Goal: Navigation & Orientation: Understand site structure

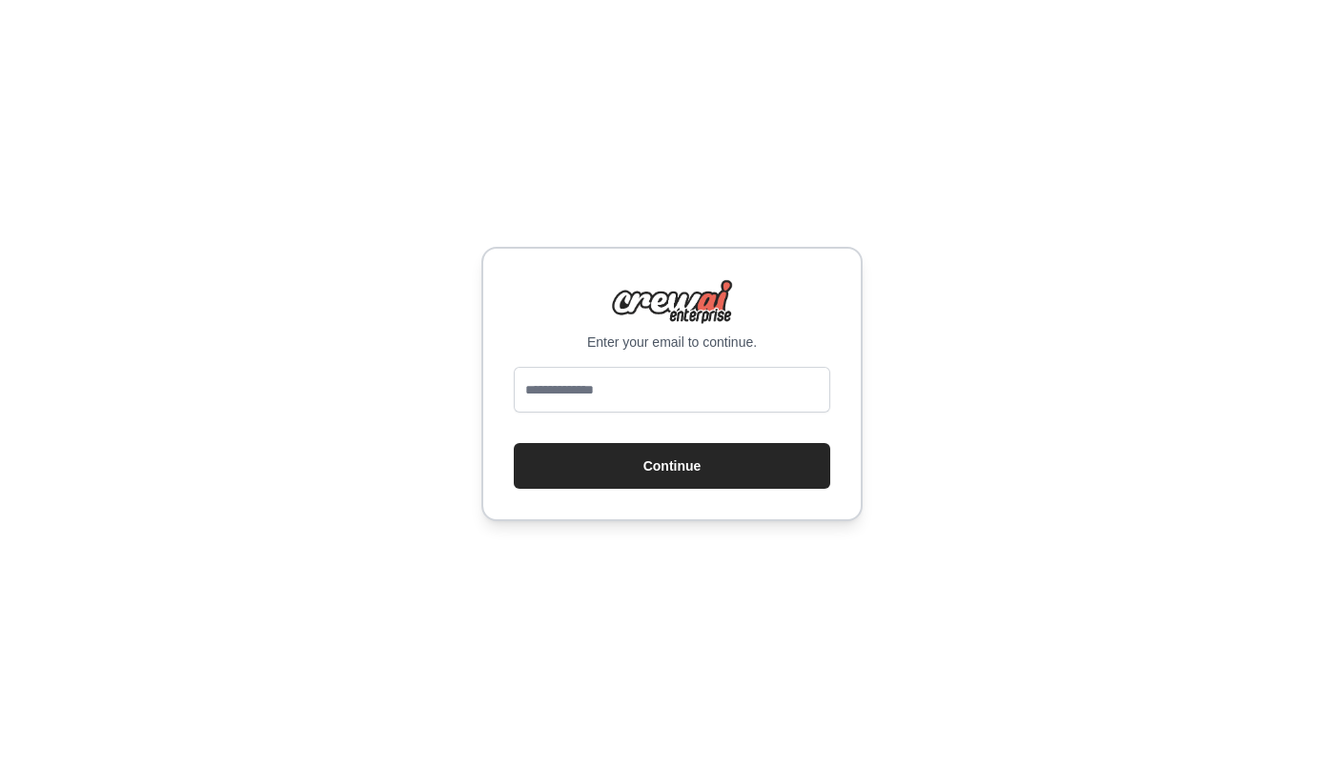
click at [761, 302] on div "Enter your email to continue." at bounding box center [672, 315] width 316 height 72
click at [748, 385] on input "email" at bounding box center [672, 390] width 316 height 46
type input "**********"
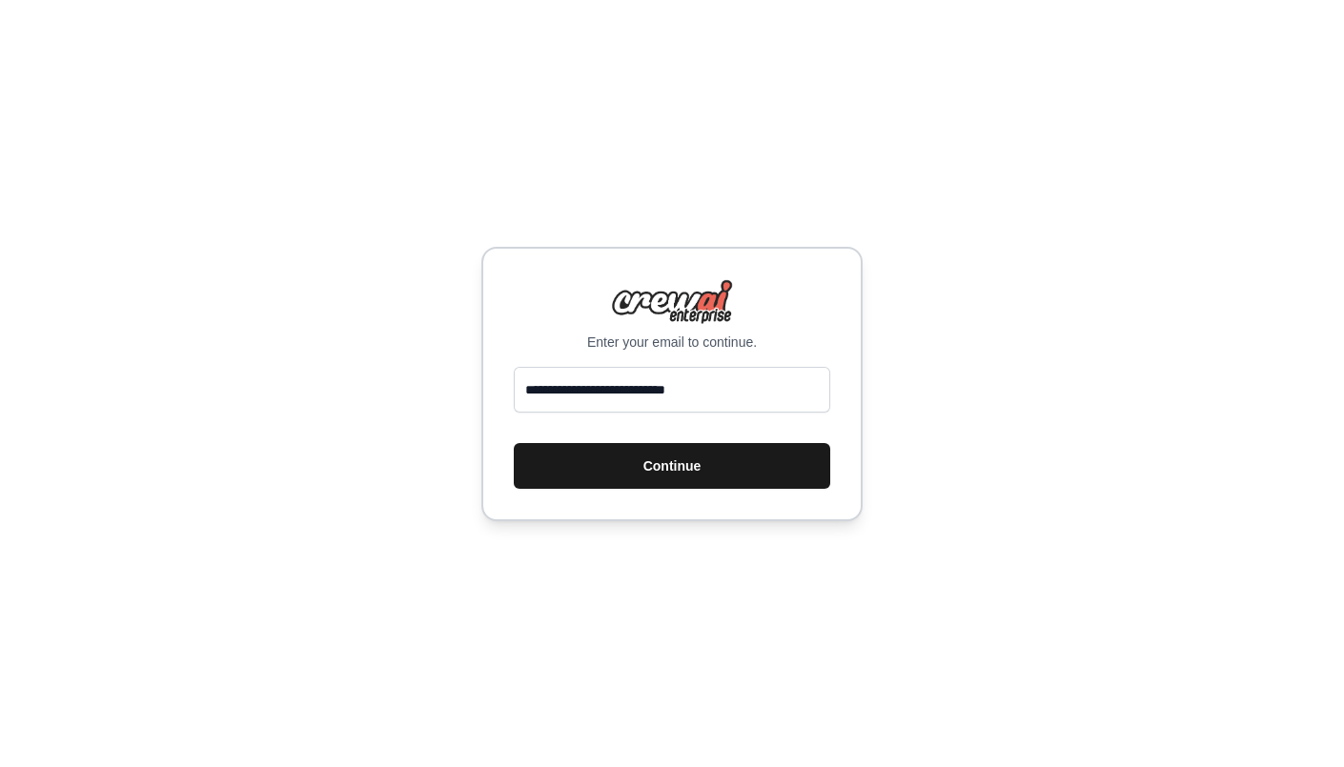
click at [686, 452] on button "Continue" at bounding box center [672, 466] width 316 height 46
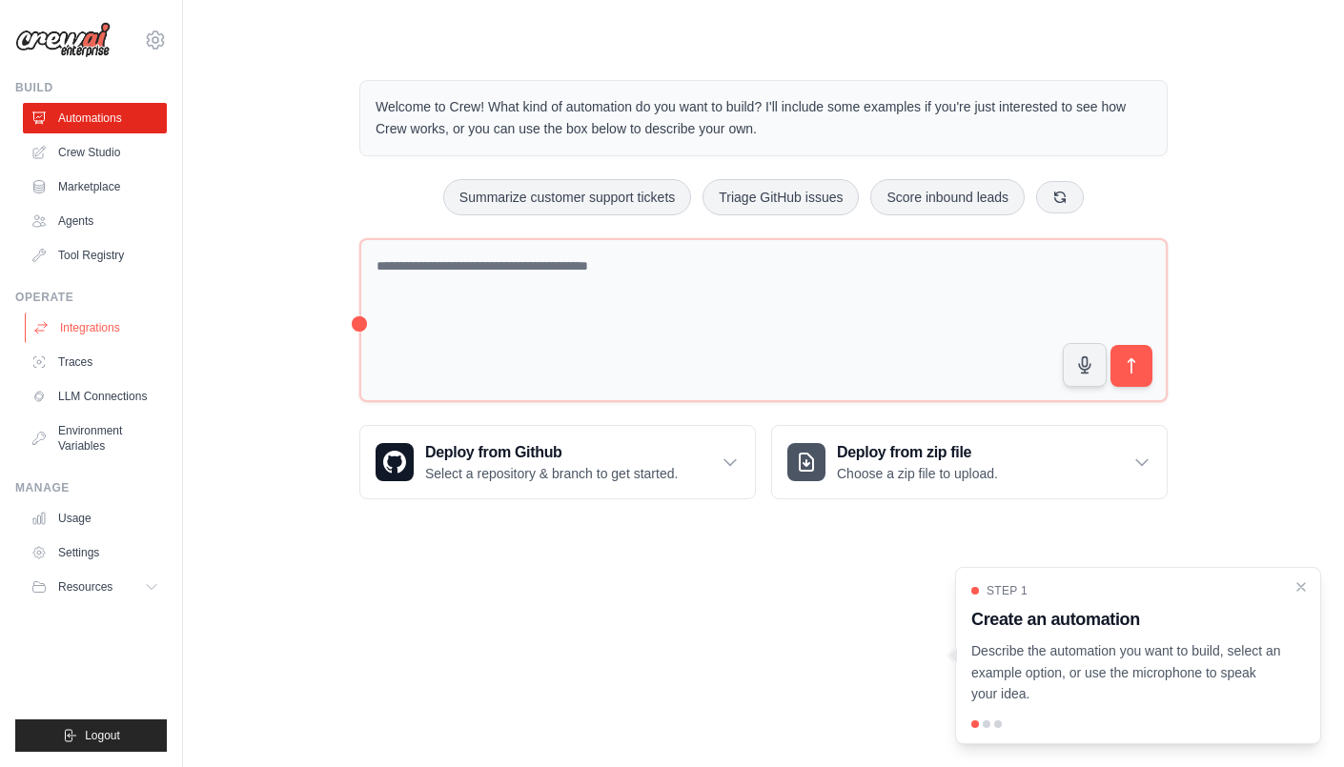
click at [111, 337] on link "Integrations" at bounding box center [97, 328] width 144 height 30
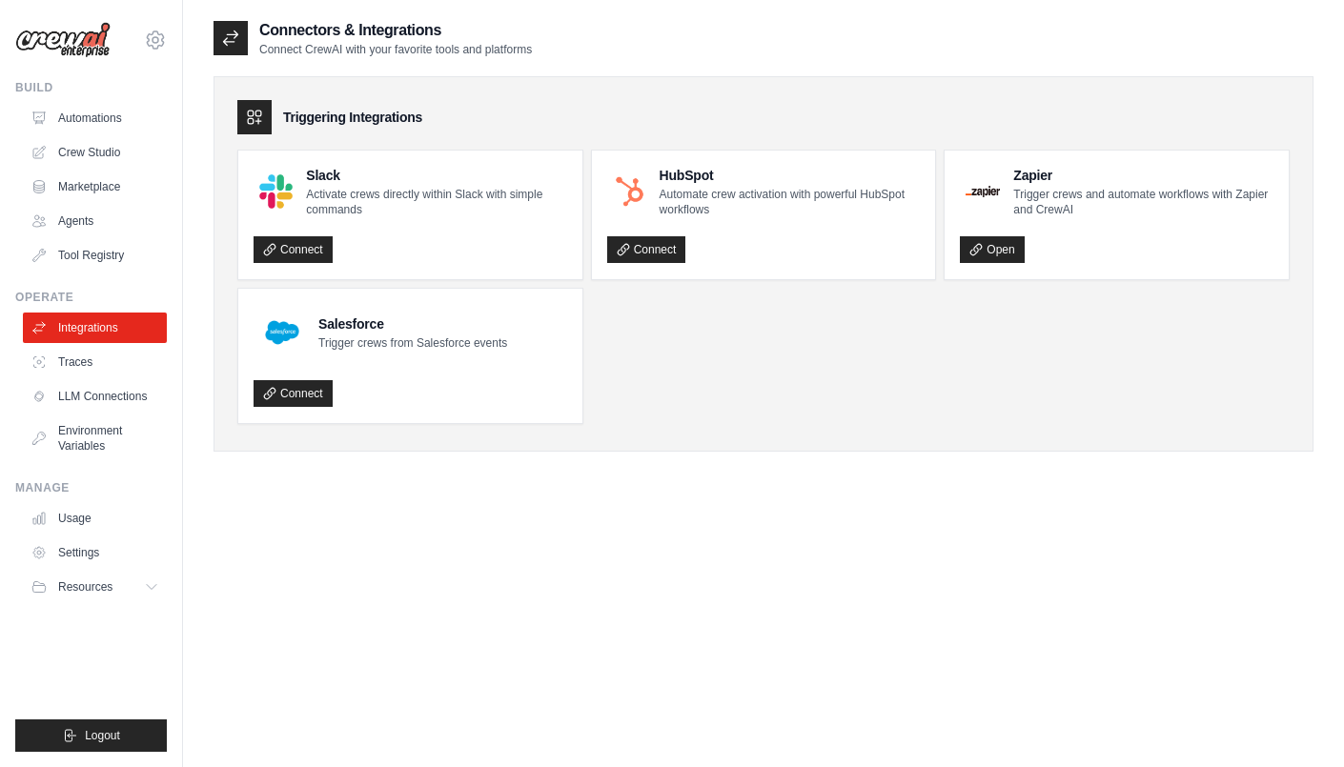
click at [866, 409] on ul "Slack Activate crews directly within Slack with simple commands Connect HubSpot…" at bounding box center [763, 287] width 1052 height 274
click at [96, 385] on link "LLM Connections" at bounding box center [97, 396] width 144 height 30
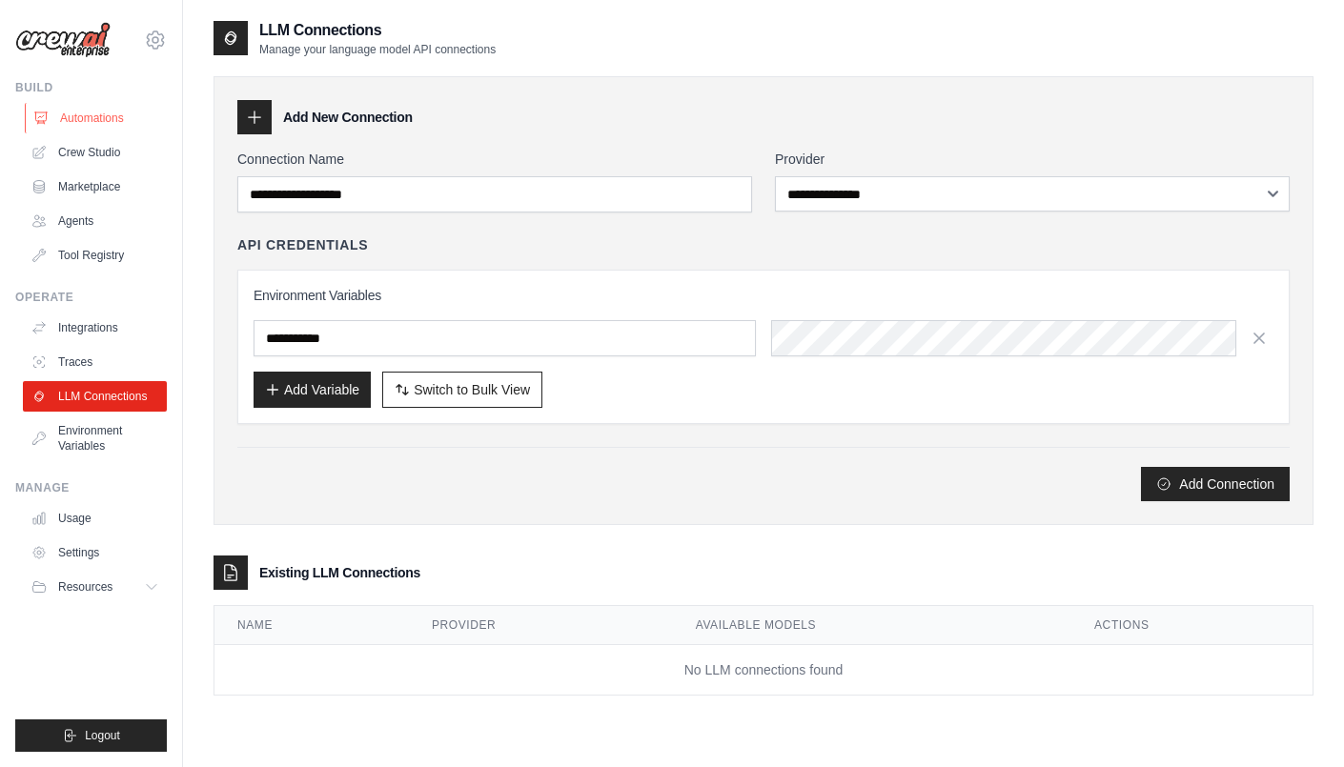
click at [86, 106] on link "Automations" at bounding box center [97, 118] width 144 height 30
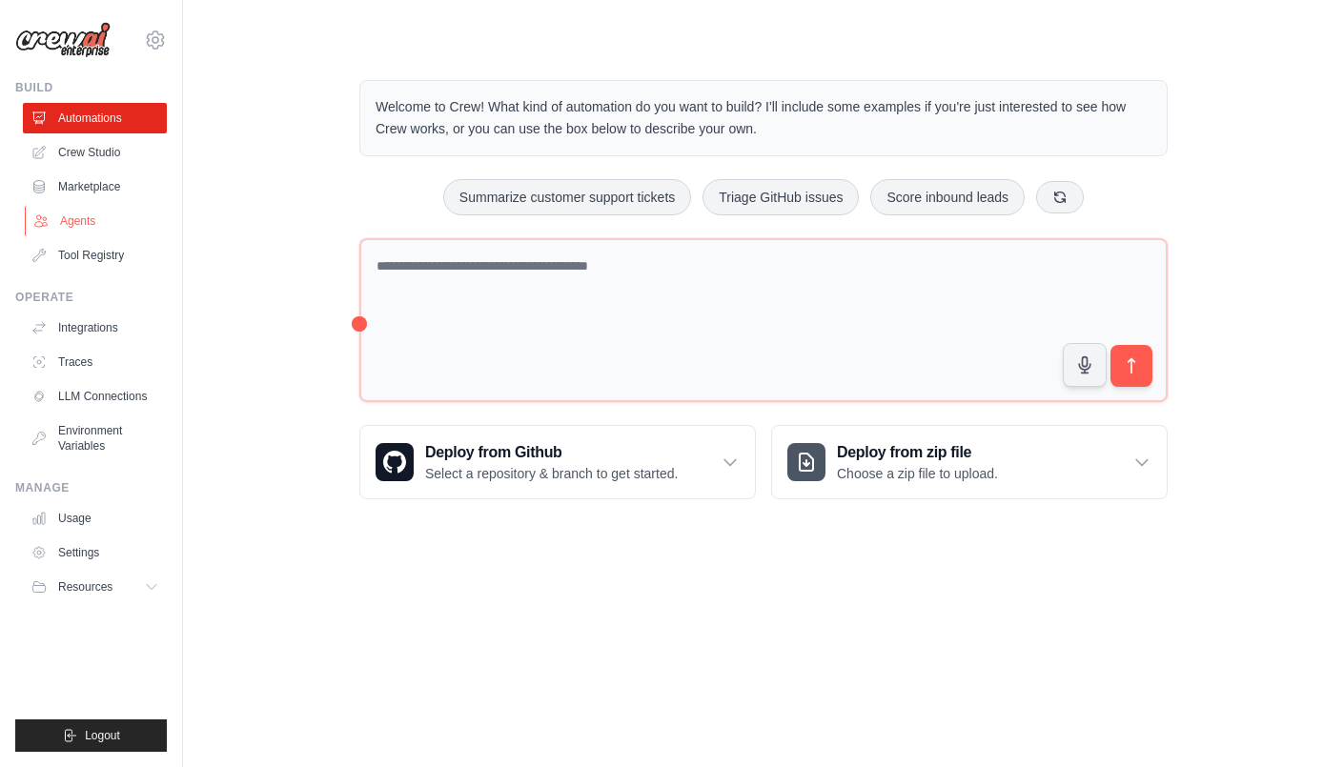
click at [84, 220] on link "Agents" at bounding box center [97, 221] width 144 height 30
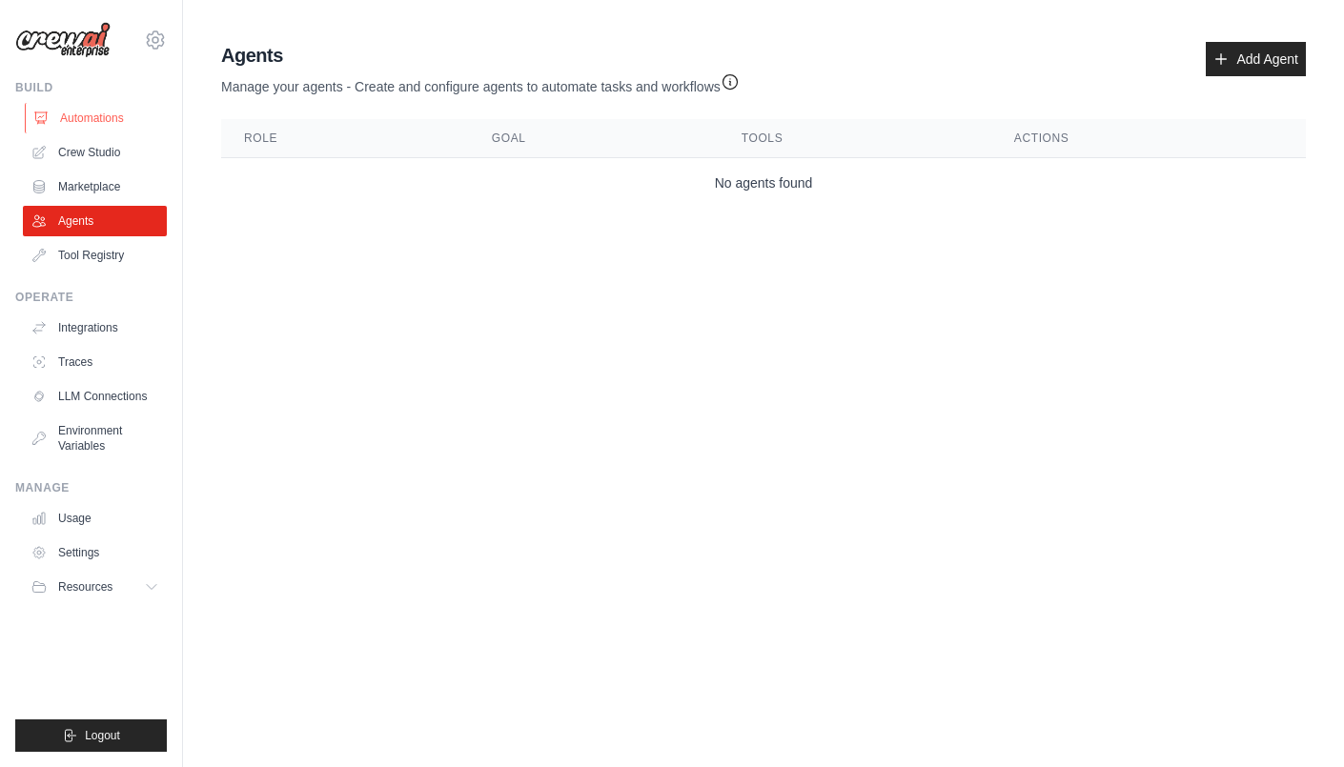
click at [116, 117] on link "Automations" at bounding box center [97, 118] width 144 height 30
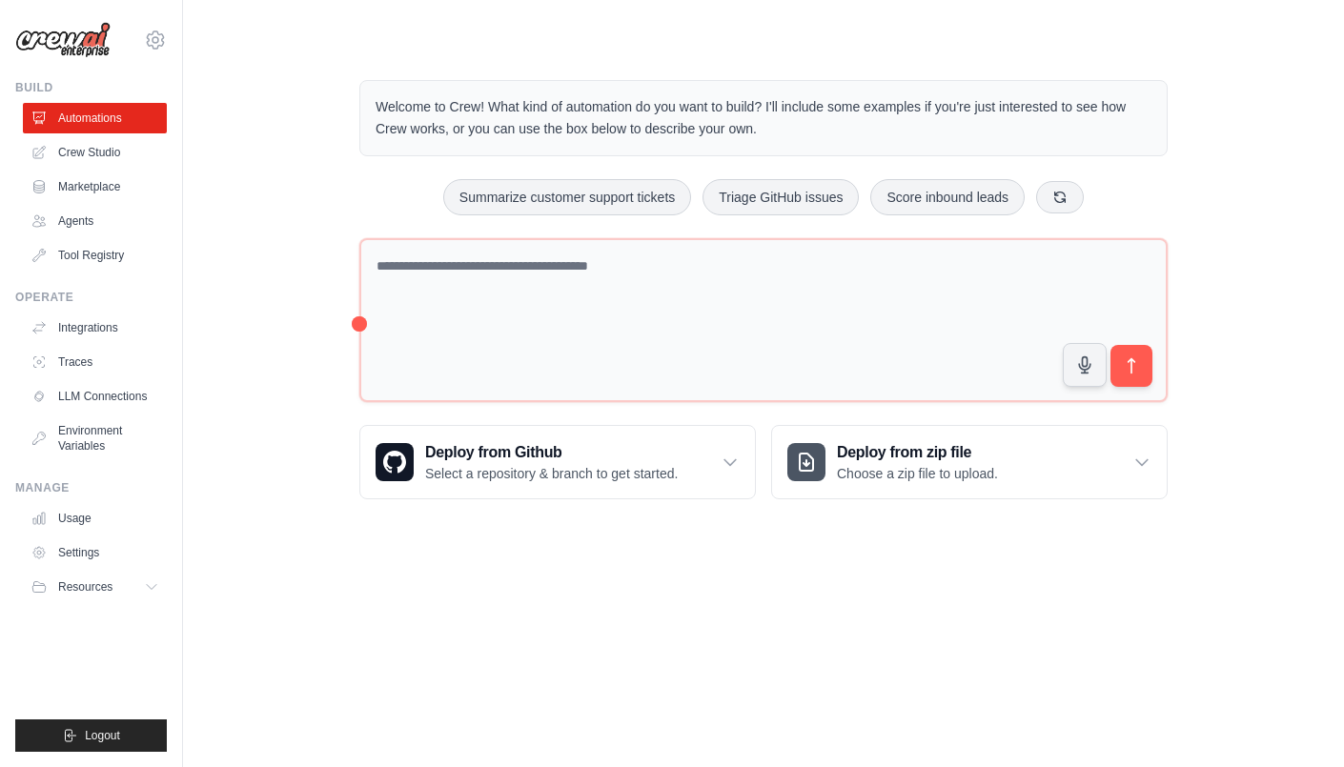
click at [209, 574] on body "sansabaelish.145222@gmail.com Settings Build Automations Crew Studio Resources …" at bounding box center [672, 383] width 1344 height 767
click at [124, 400] on link "LLM Connections" at bounding box center [97, 396] width 144 height 30
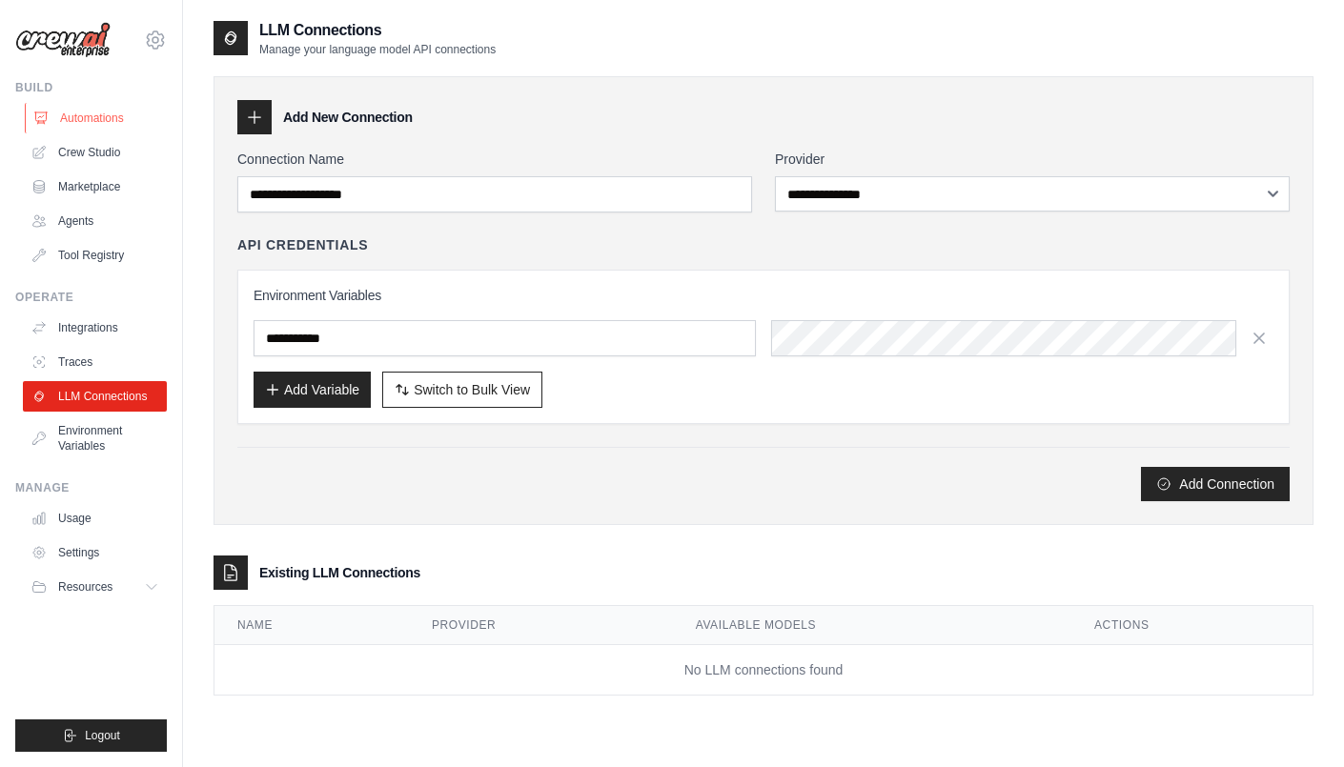
click at [76, 122] on link "Automations" at bounding box center [97, 118] width 144 height 30
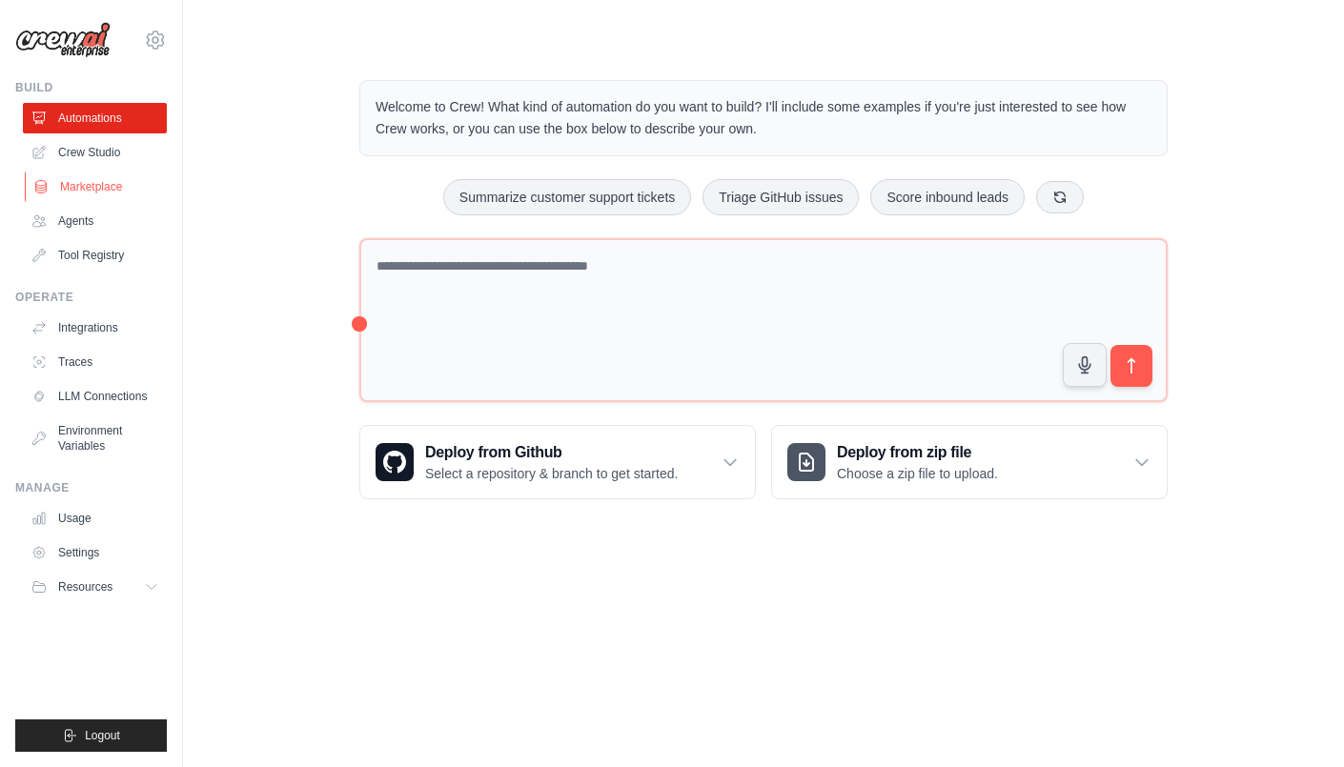
click at [93, 187] on link "Marketplace" at bounding box center [97, 187] width 144 height 30
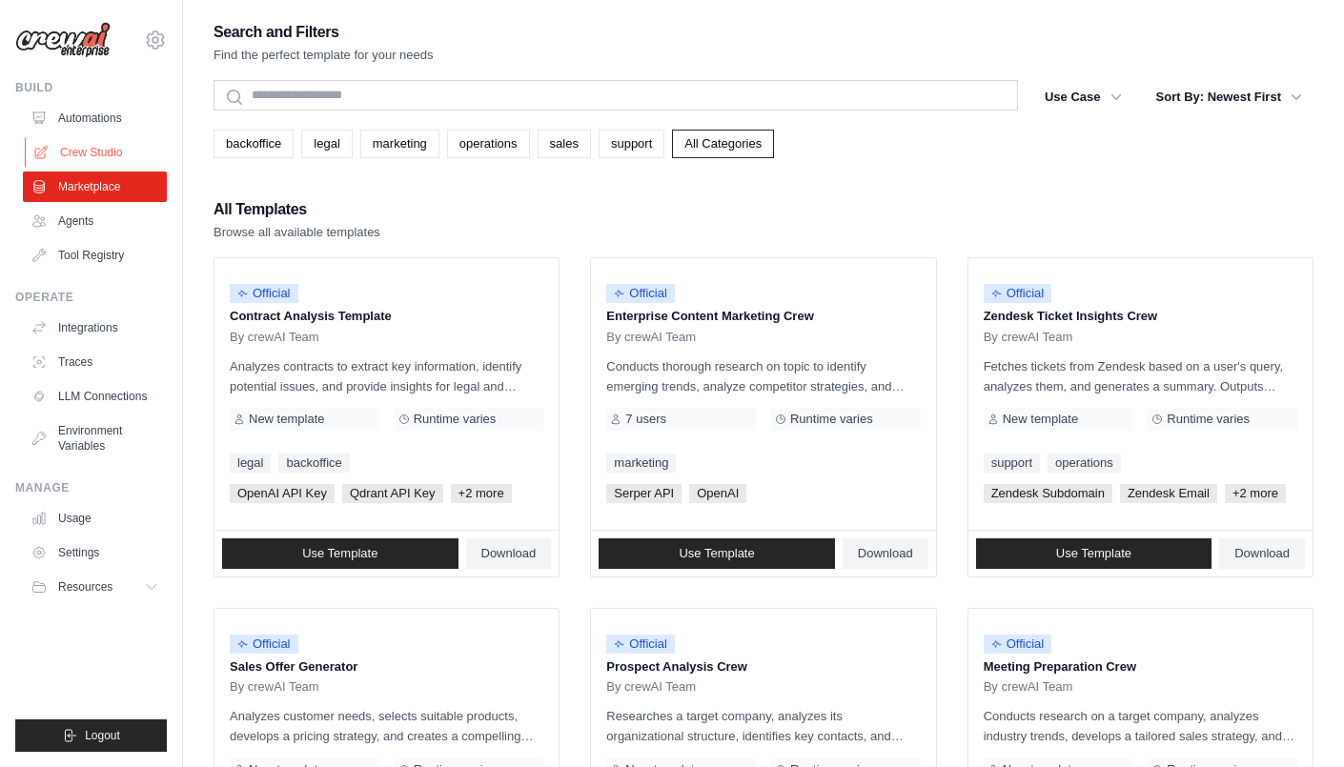
click at [93, 152] on link "Crew Studio" at bounding box center [97, 152] width 144 height 30
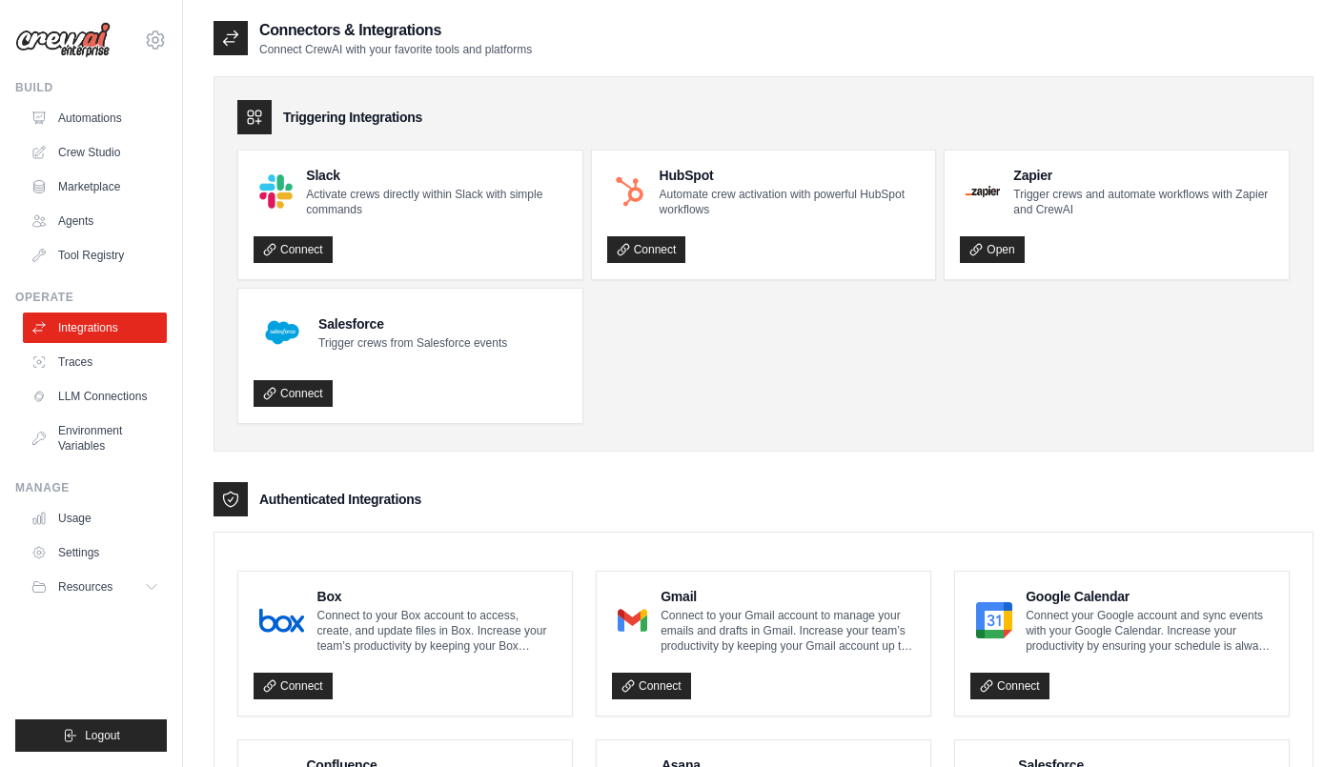
drag, startPoint x: 797, startPoint y: 403, endPoint x: 352, endPoint y: 410, distance: 445.0
click at [668, 444] on div "Triggering Integrations Slack Activate crews directly within Slack with simple …" at bounding box center [763, 263] width 1100 height 375
click at [115, 402] on link "LLM Connections" at bounding box center [97, 396] width 144 height 30
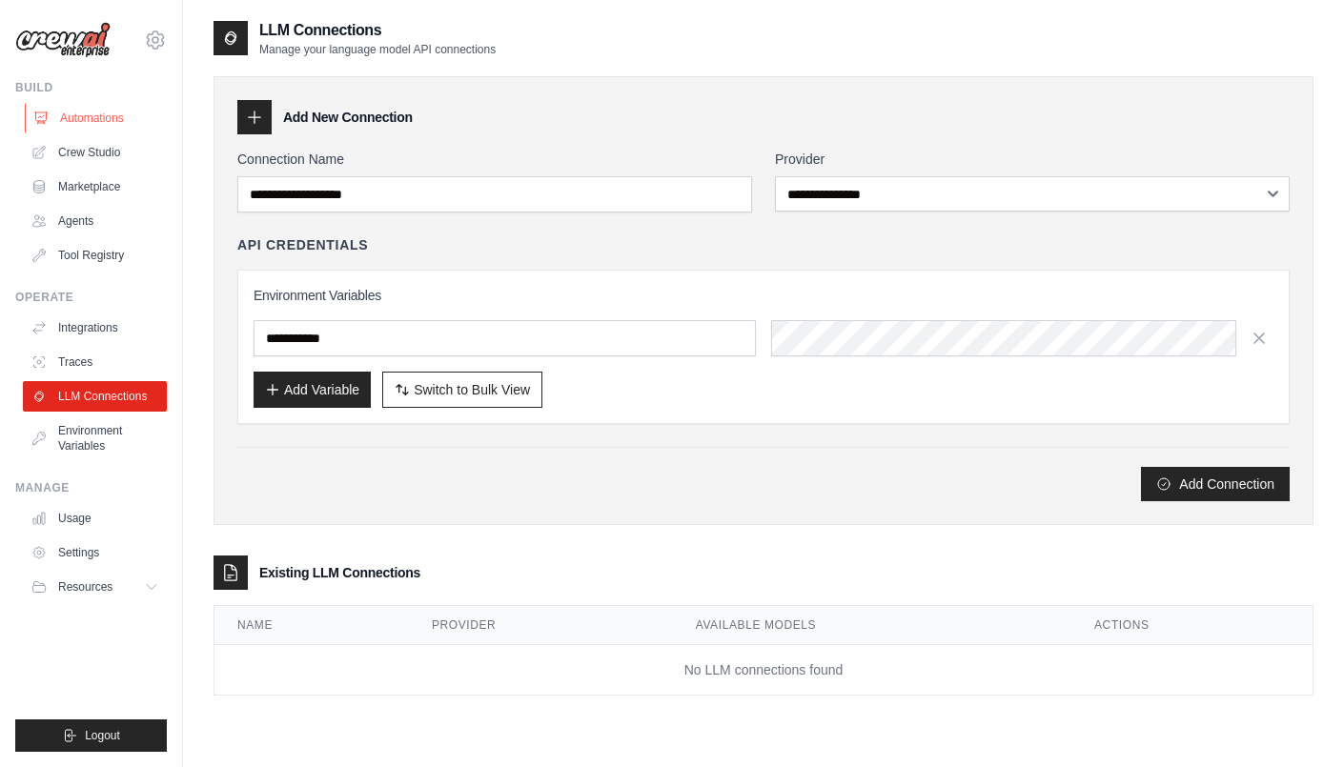
click at [111, 112] on link "Automations" at bounding box center [97, 118] width 144 height 30
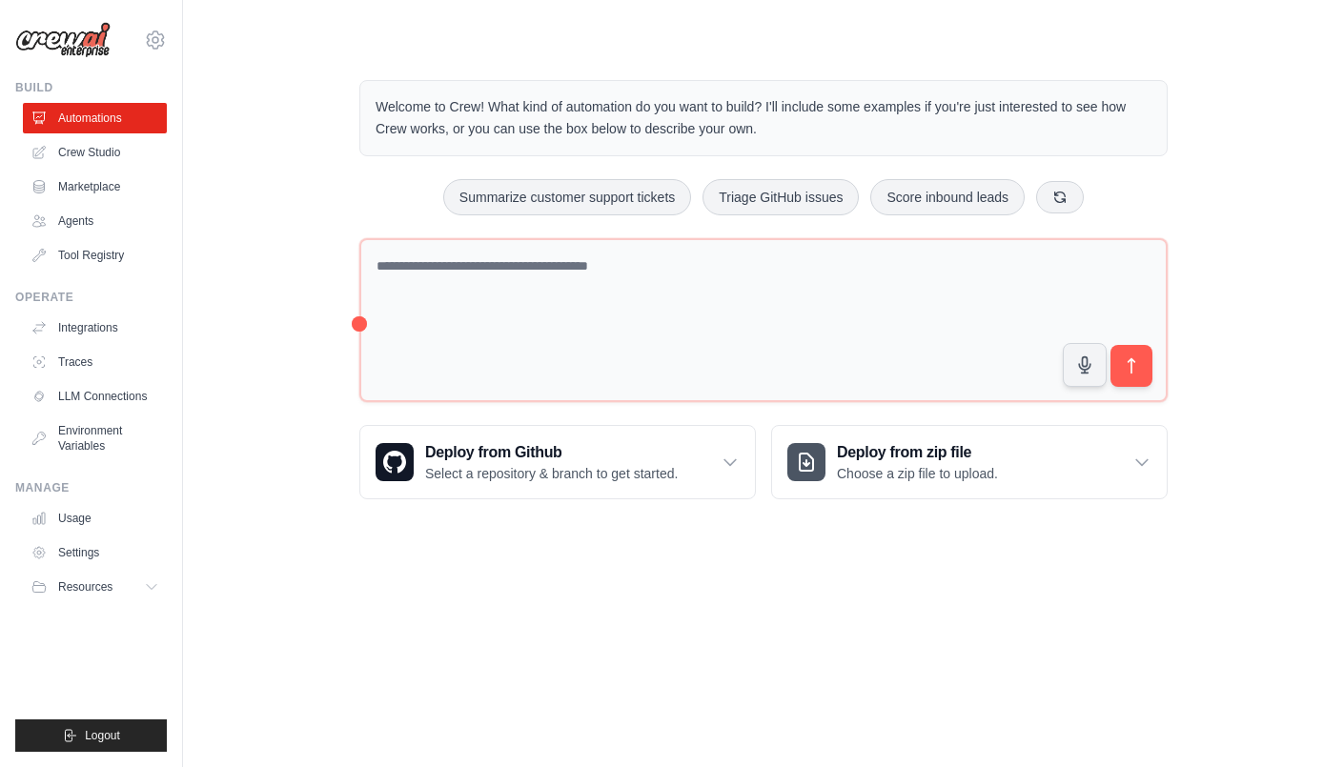
click at [463, 541] on main "Welcome to Crew! What kind of automation do you want to build? I'll include som…" at bounding box center [763, 274] width 1161 height 549
click at [123, 398] on link "LLM Connections" at bounding box center [97, 396] width 144 height 30
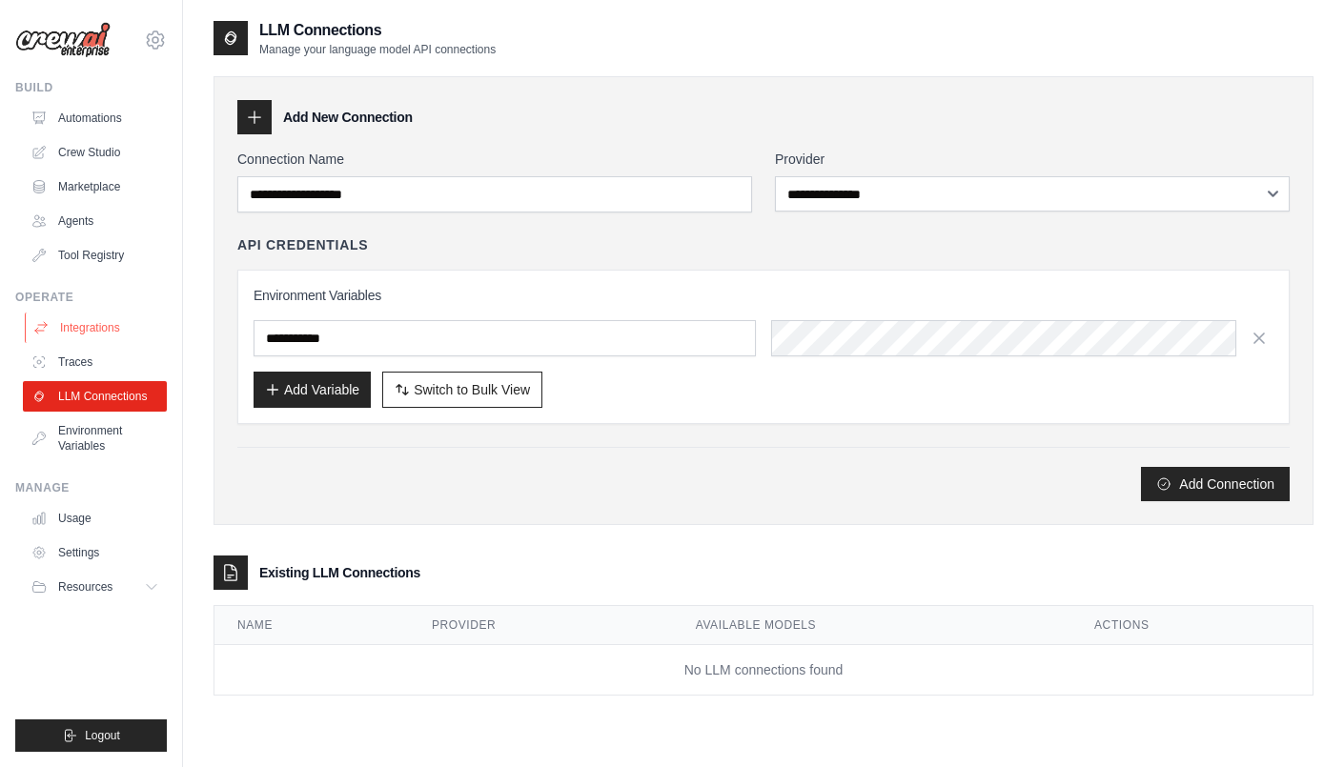
click at [98, 333] on link "Integrations" at bounding box center [97, 328] width 144 height 30
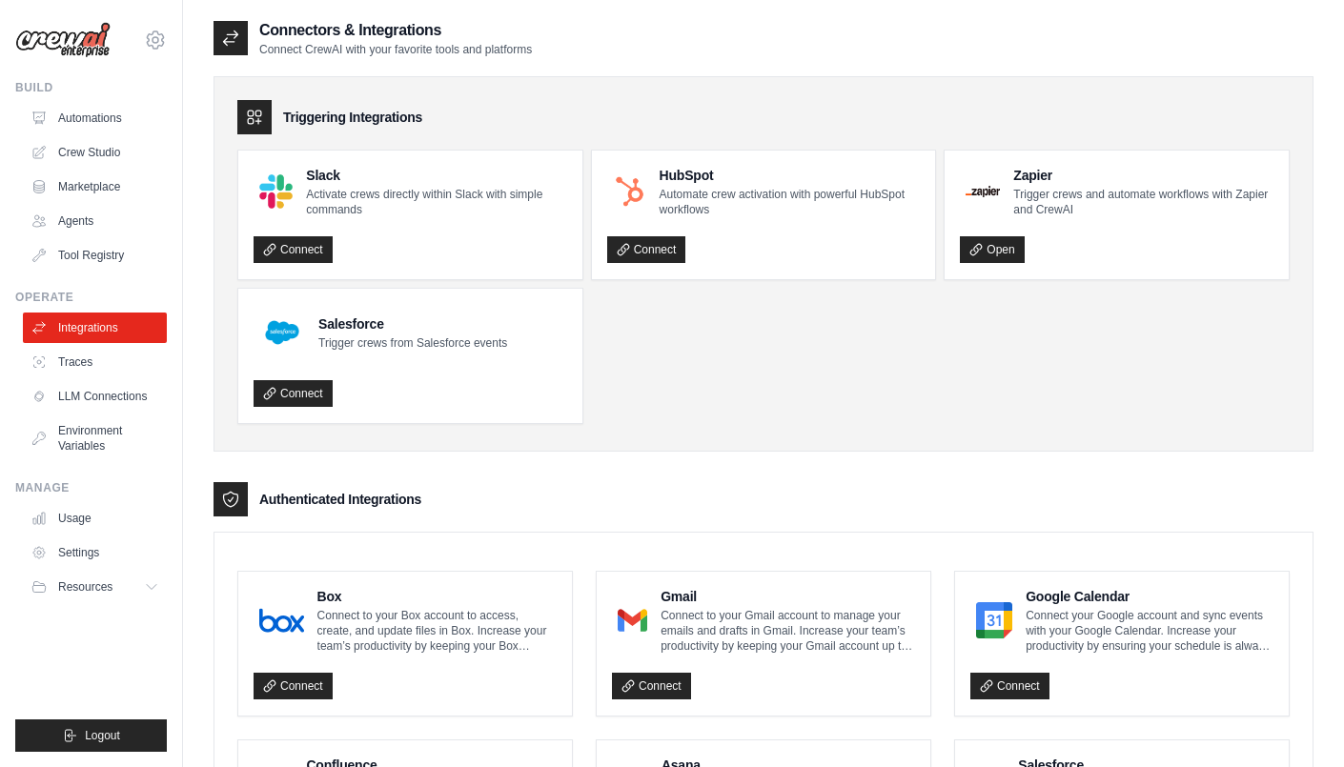
click at [634, 443] on div "Triggering Integrations Slack Activate crews directly within Slack with simple …" at bounding box center [763, 263] width 1100 height 375
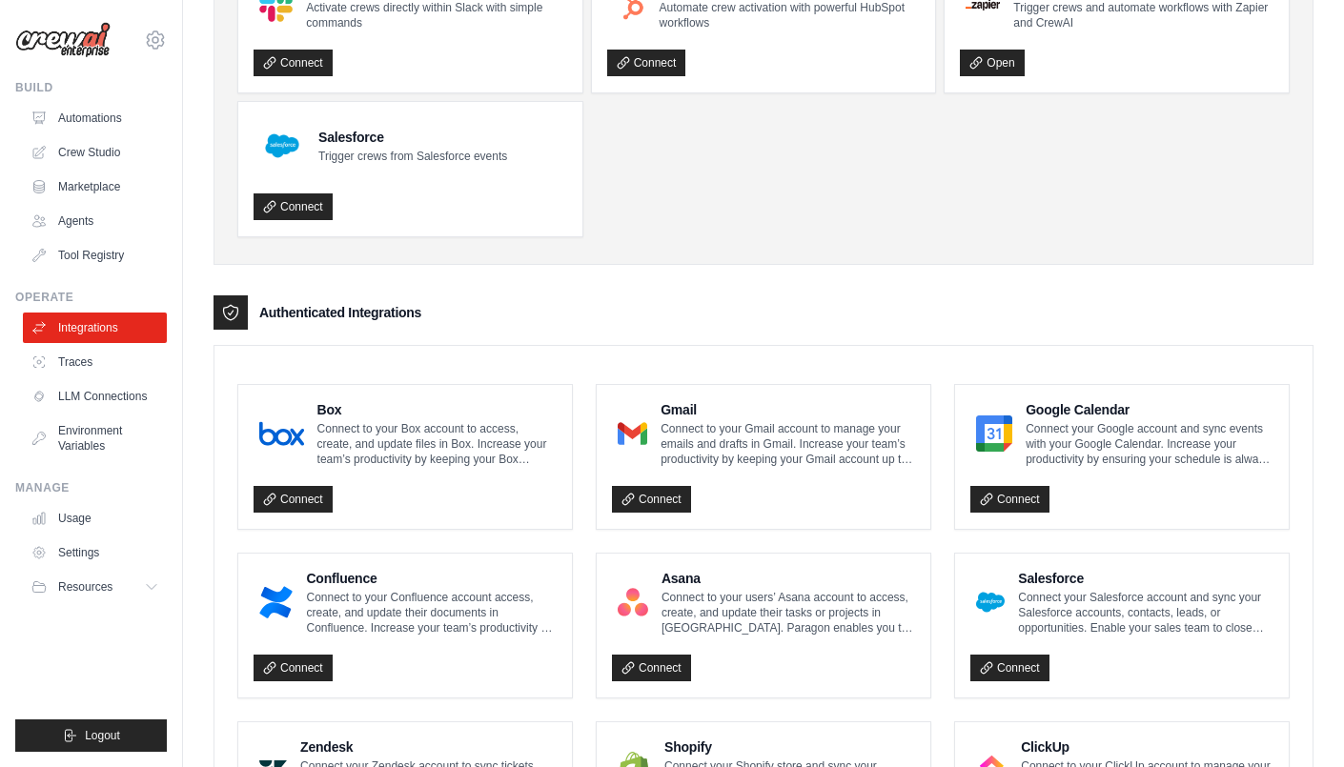
scroll to position [168, 0]
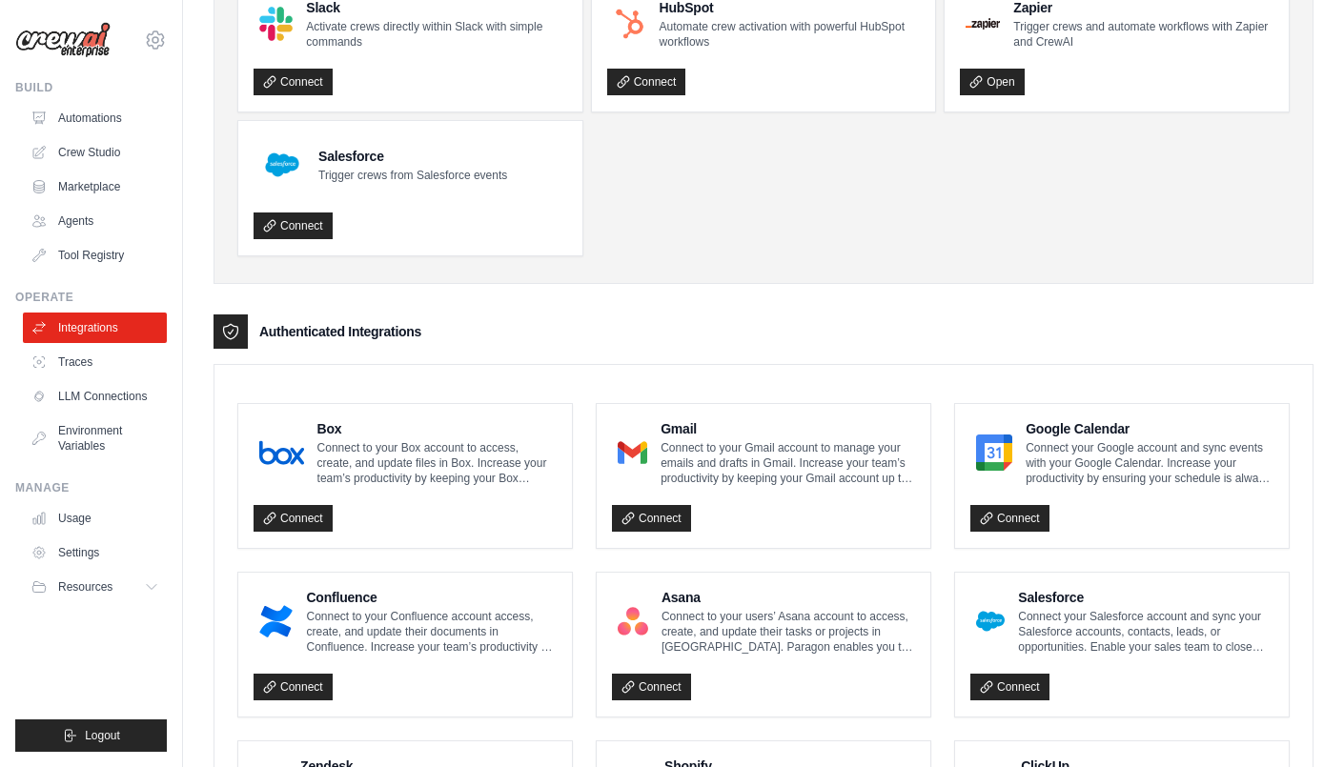
drag, startPoint x: 747, startPoint y: 276, endPoint x: 705, endPoint y: 301, distance: 48.7
click at [705, 301] on div "Triggering Integrations Slack Activate crews directly within Slack with simple …" at bounding box center [763, 732] width 1100 height 1687
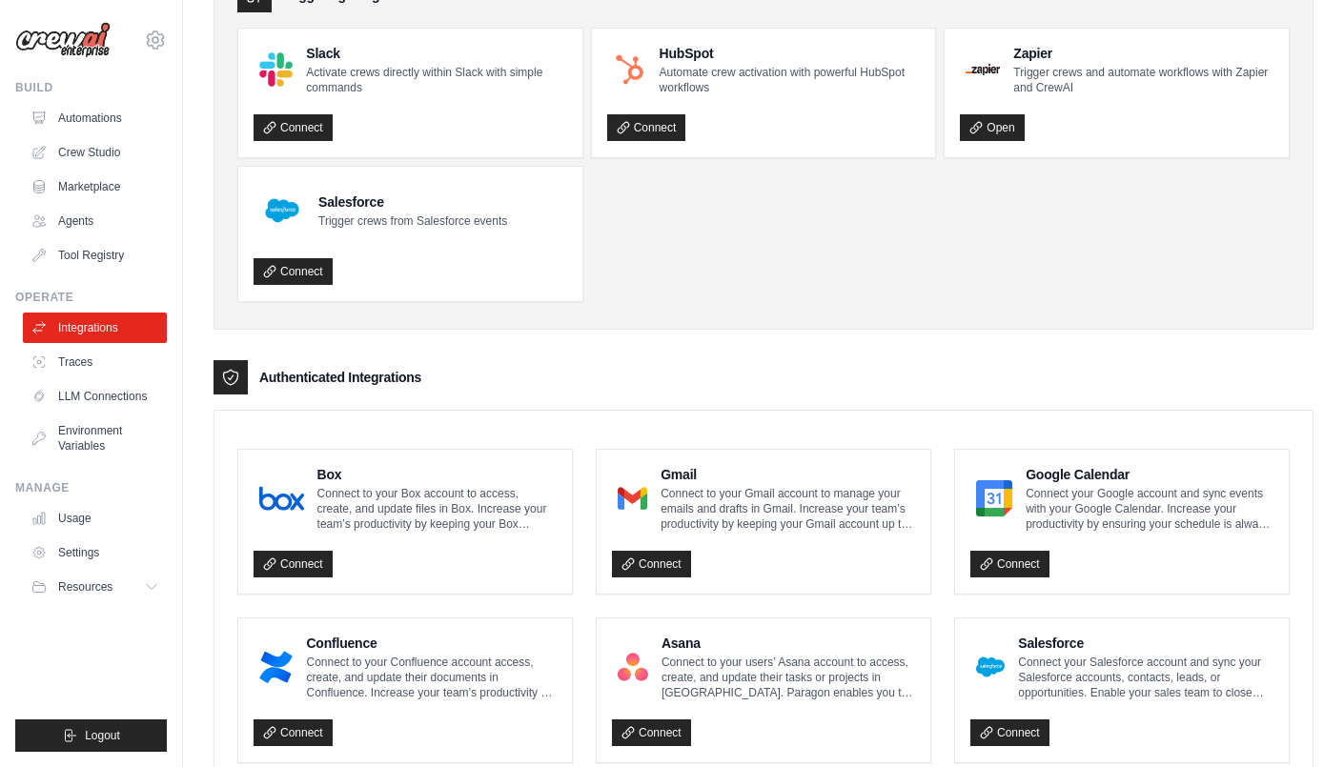
scroll to position [117, 0]
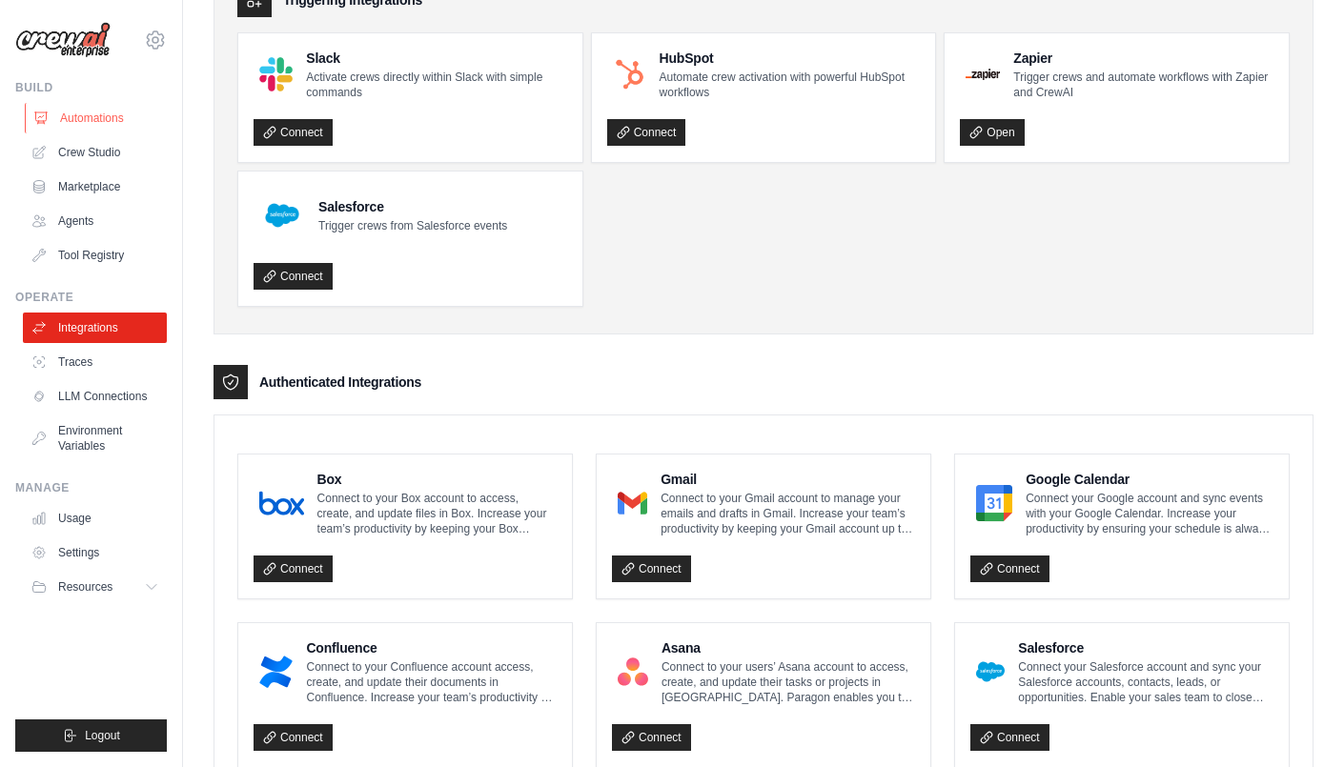
click at [123, 122] on link "Automations" at bounding box center [97, 118] width 144 height 30
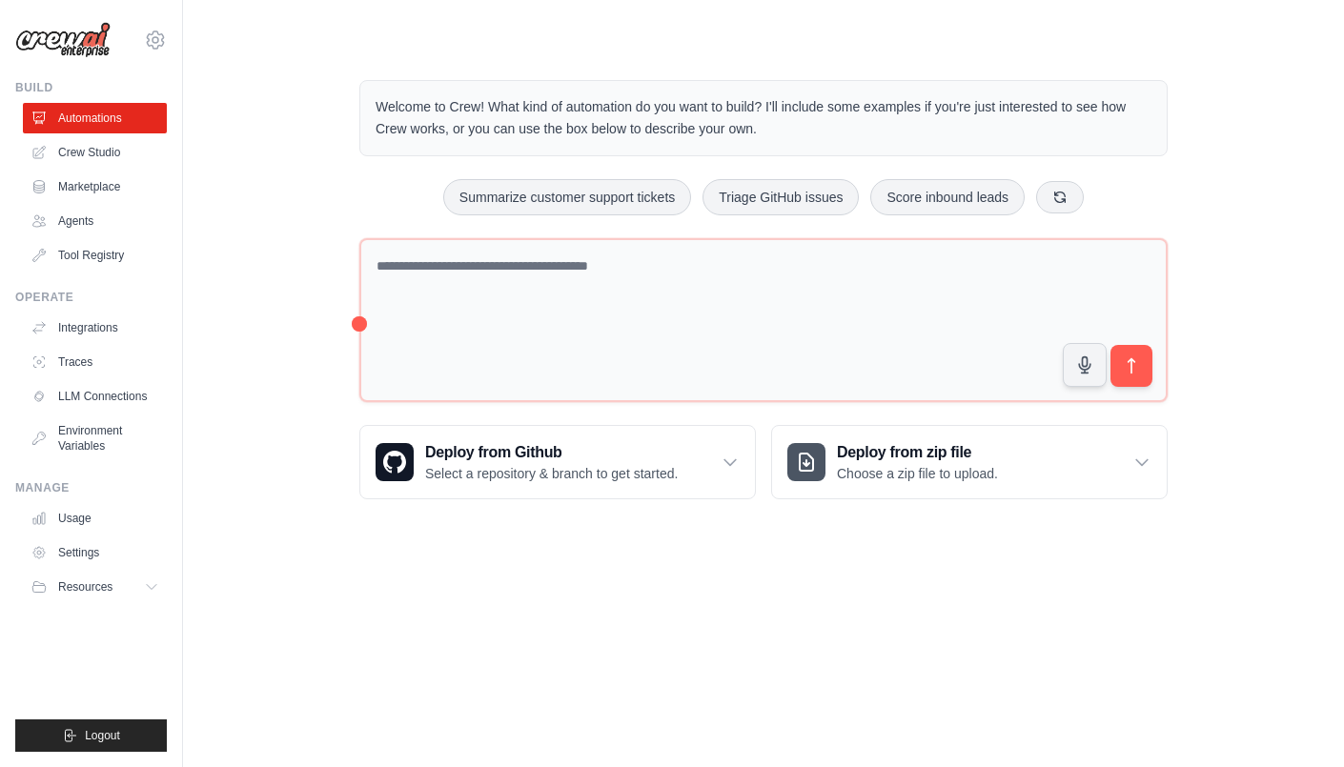
drag, startPoint x: 610, startPoint y: 585, endPoint x: 428, endPoint y: 536, distance: 188.4
click at [91, 324] on link "Integrations" at bounding box center [97, 328] width 144 height 30
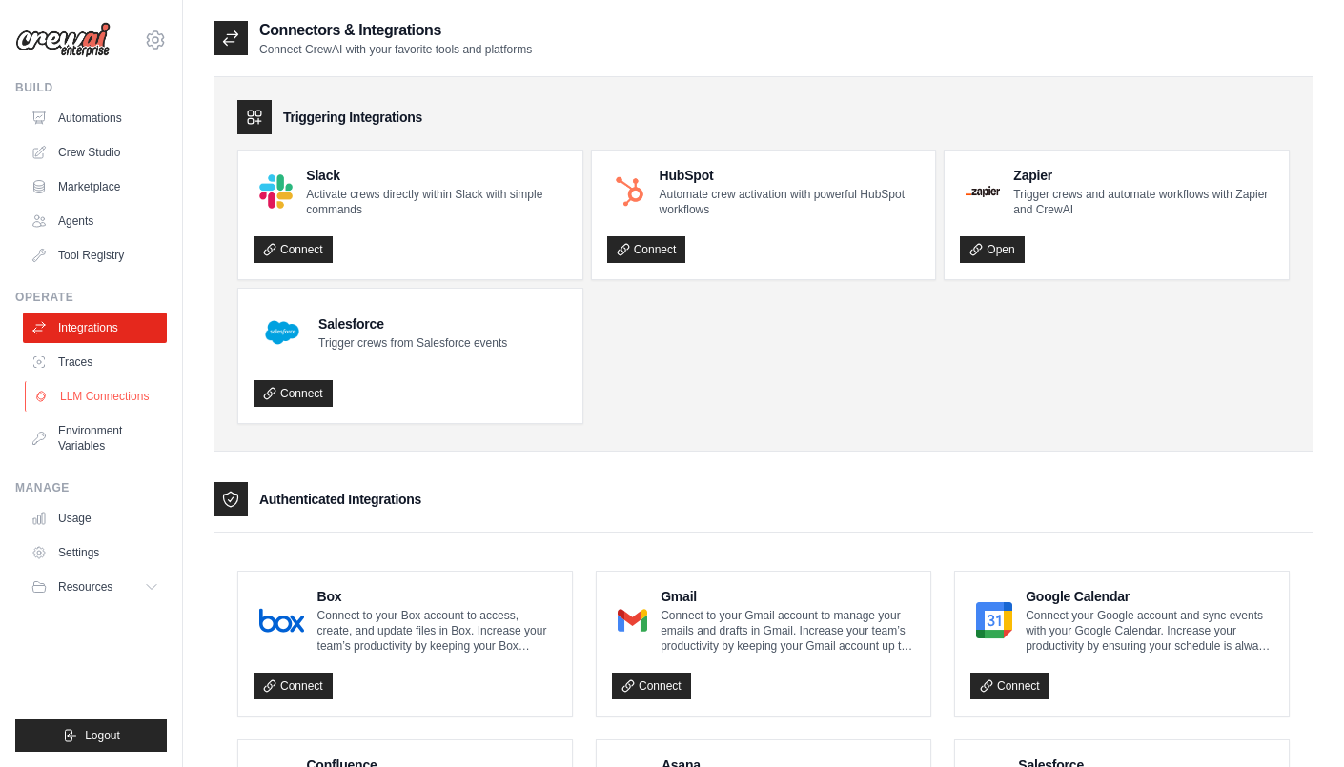
click at [118, 398] on link "LLM Connections" at bounding box center [97, 396] width 144 height 30
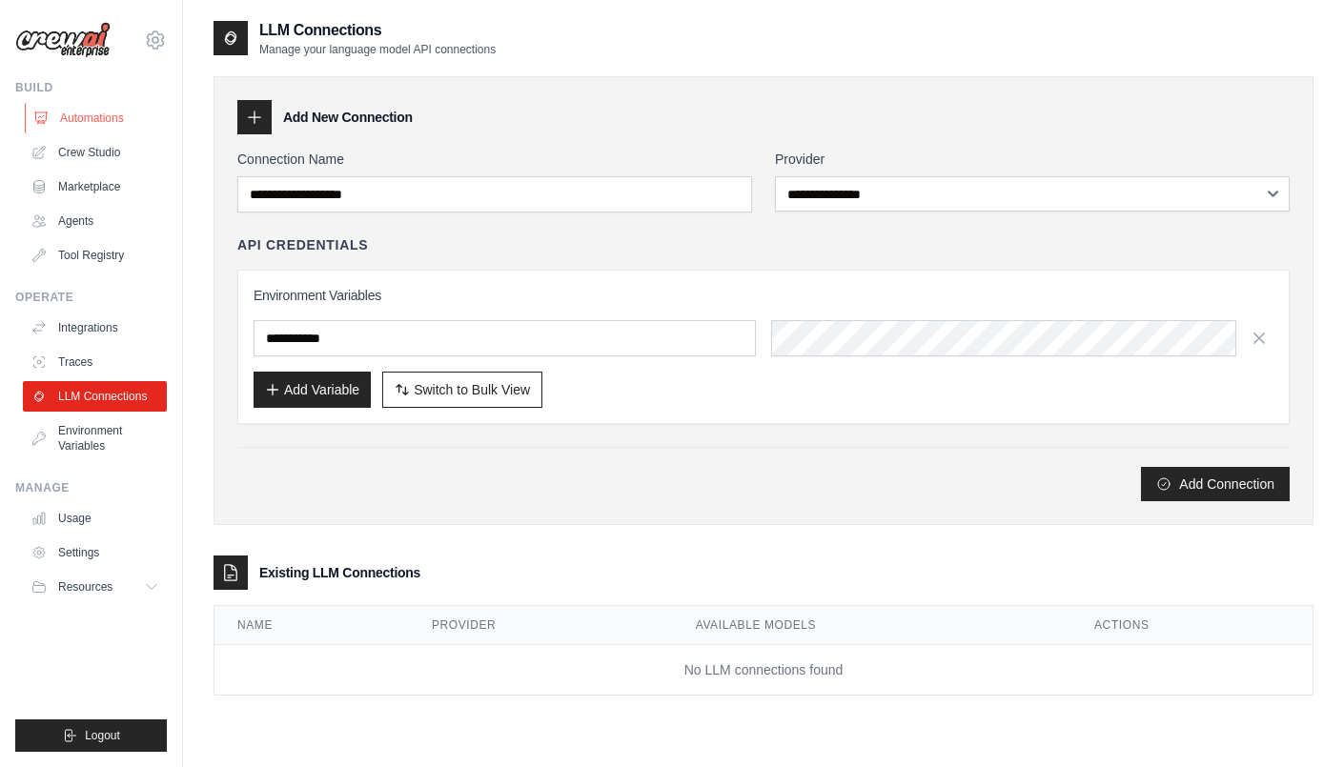
click at [118, 113] on link "Automations" at bounding box center [97, 118] width 144 height 30
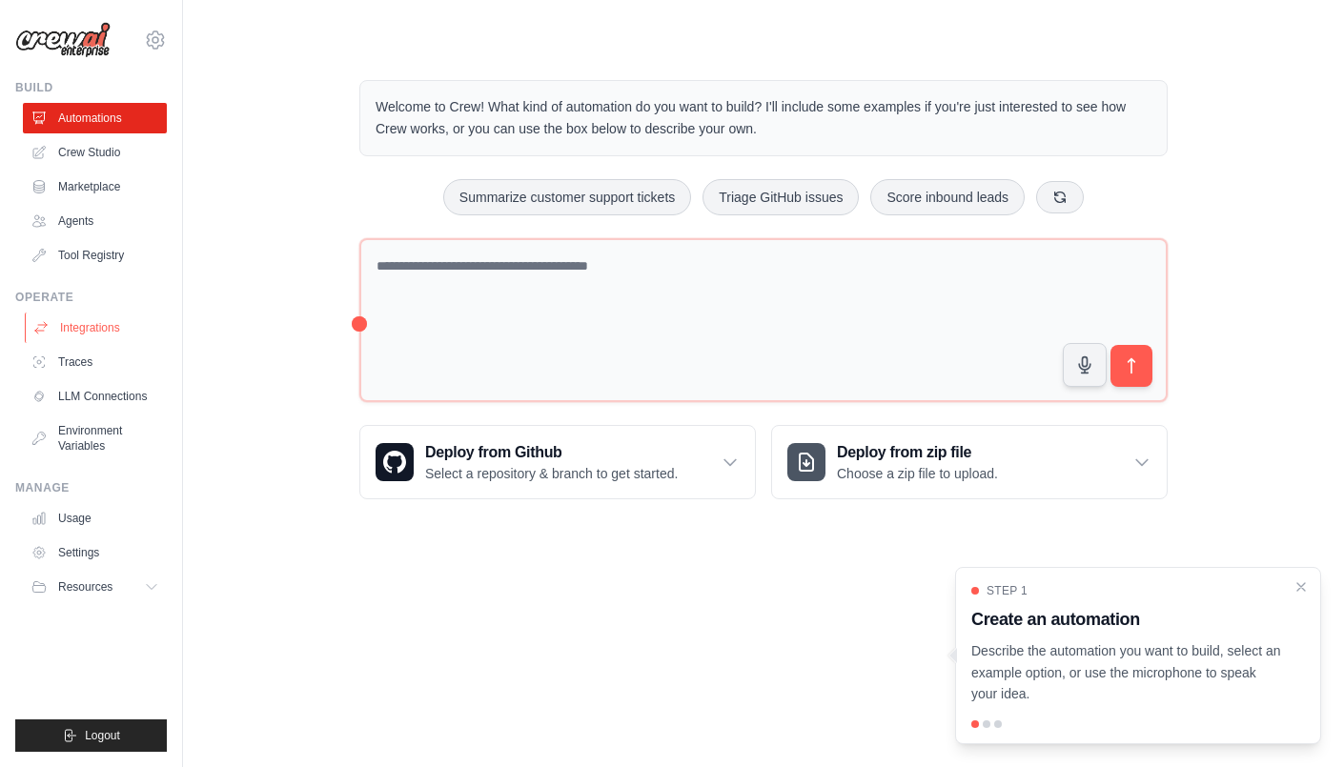
click at [74, 329] on link "Integrations" at bounding box center [97, 328] width 144 height 30
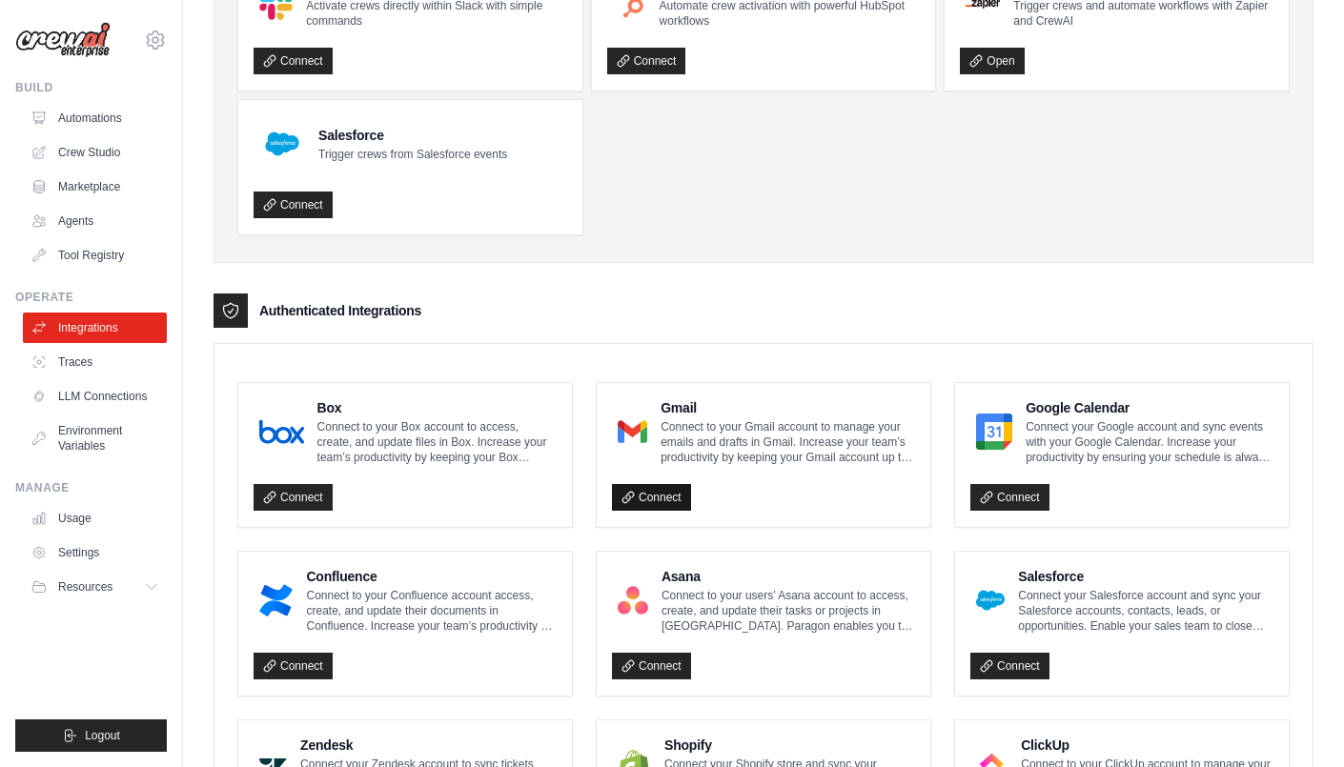
scroll to position [196, 0]
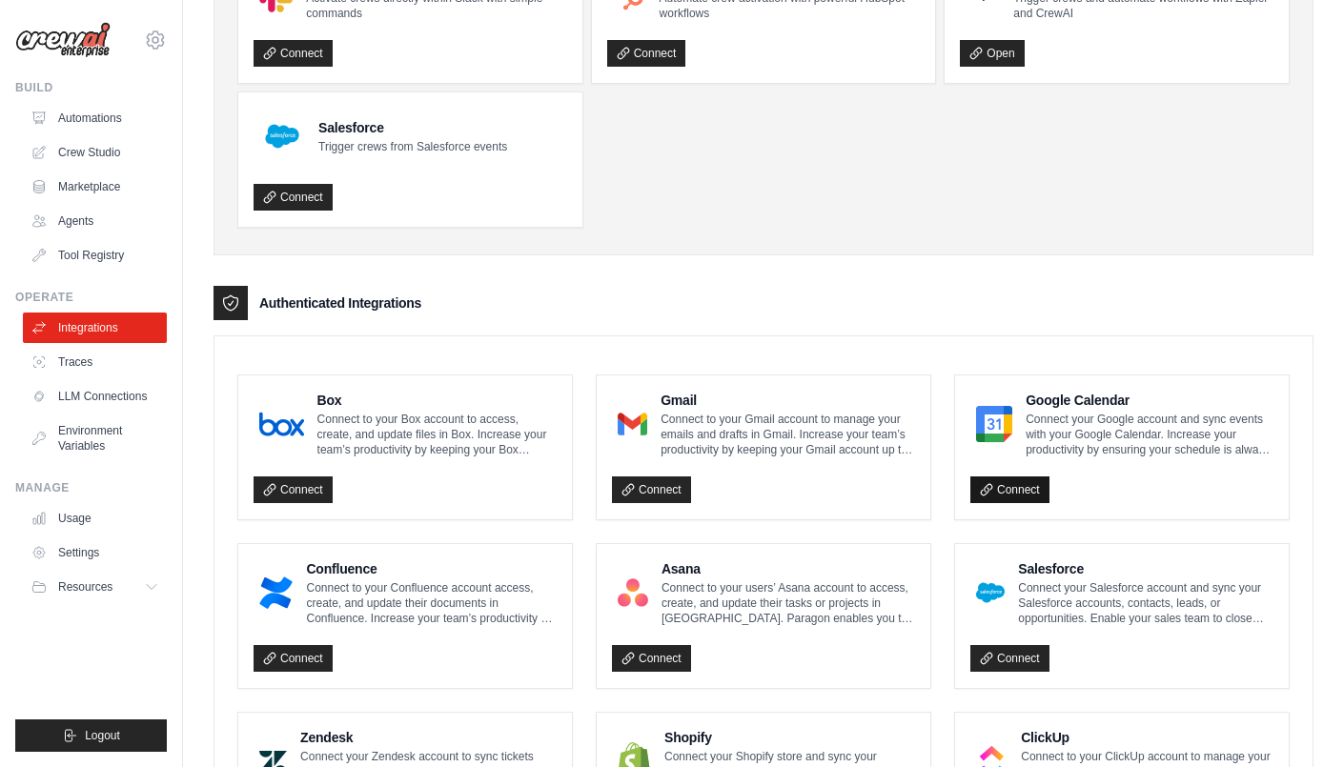
click at [1001, 481] on link "Connect" at bounding box center [1009, 489] width 79 height 27
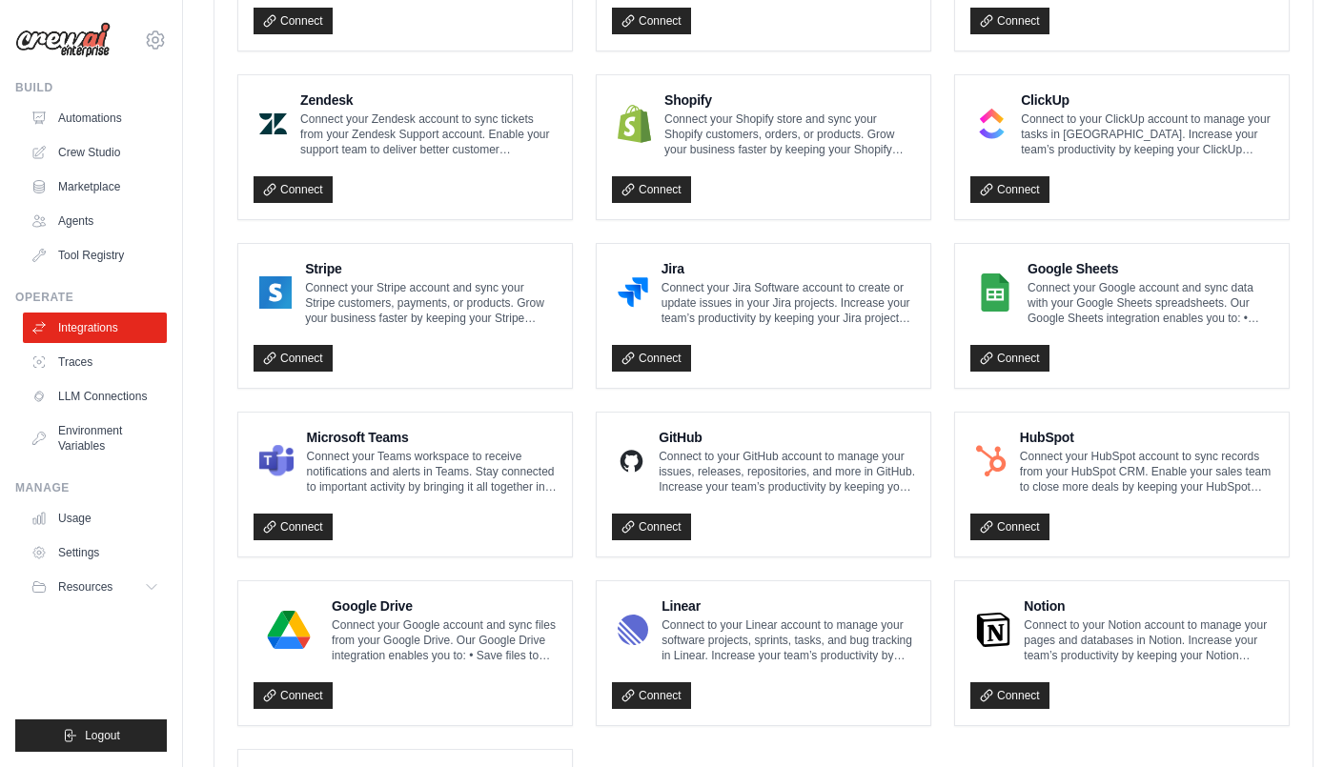
scroll to position [1020, 0]
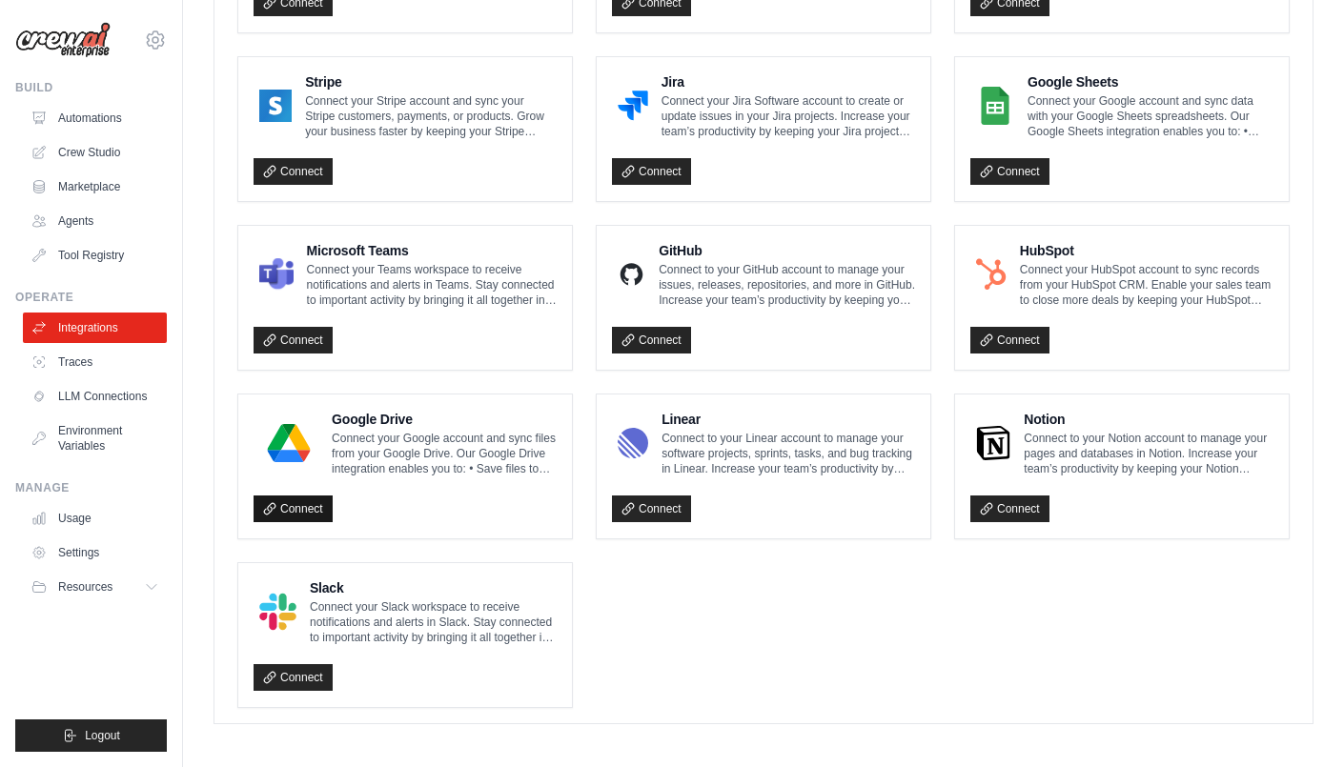
click at [311, 501] on link "Connect" at bounding box center [292, 508] width 79 height 27
